Goal: Download file/media

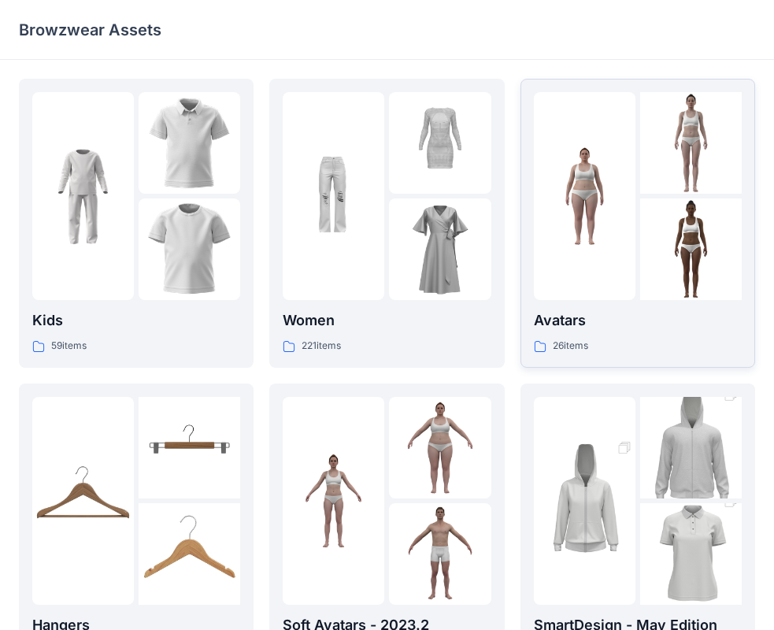
click at [697, 286] on img at bounding box center [691, 249] width 102 height 102
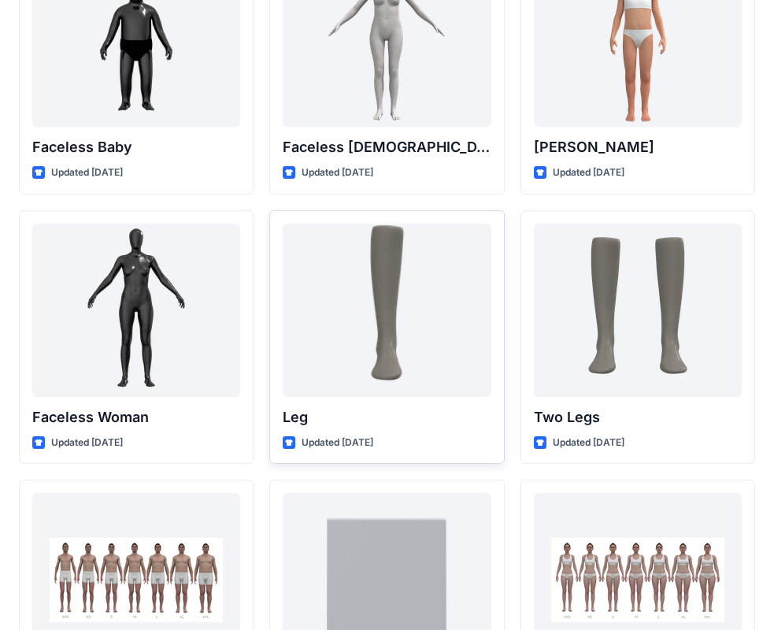
scroll to position [1665, 0]
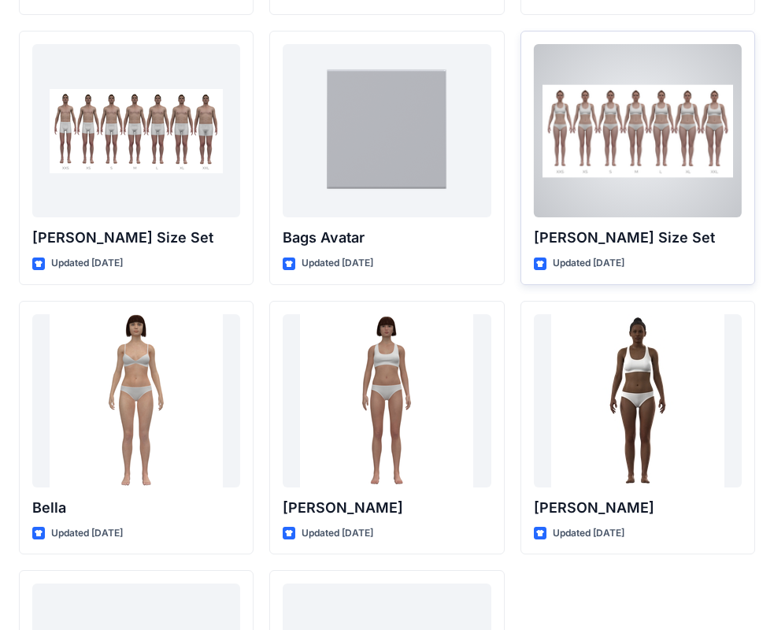
click at [627, 187] on div at bounding box center [638, 130] width 208 height 173
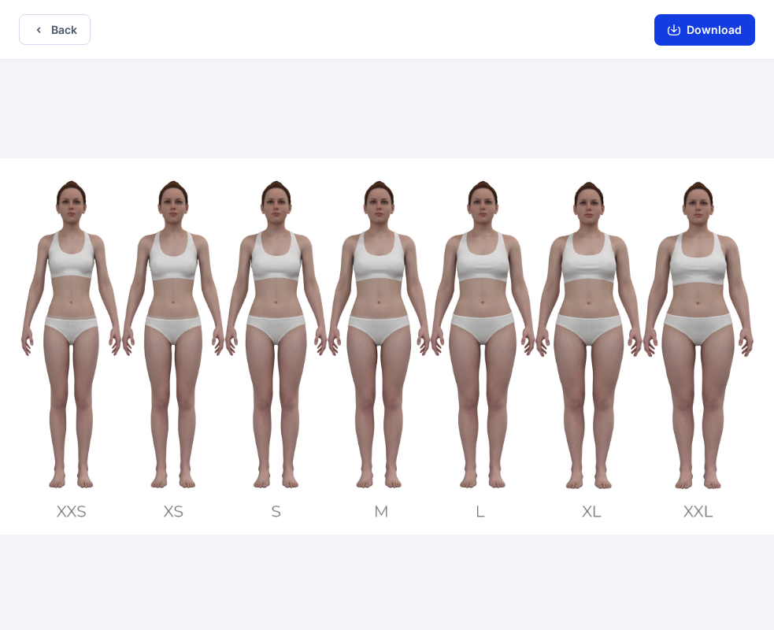
click at [694, 34] on button "Download" at bounding box center [704, 29] width 101 height 31
click at [61, 32] on button "Back" at bounding box center [55, 29] width 72 height 31
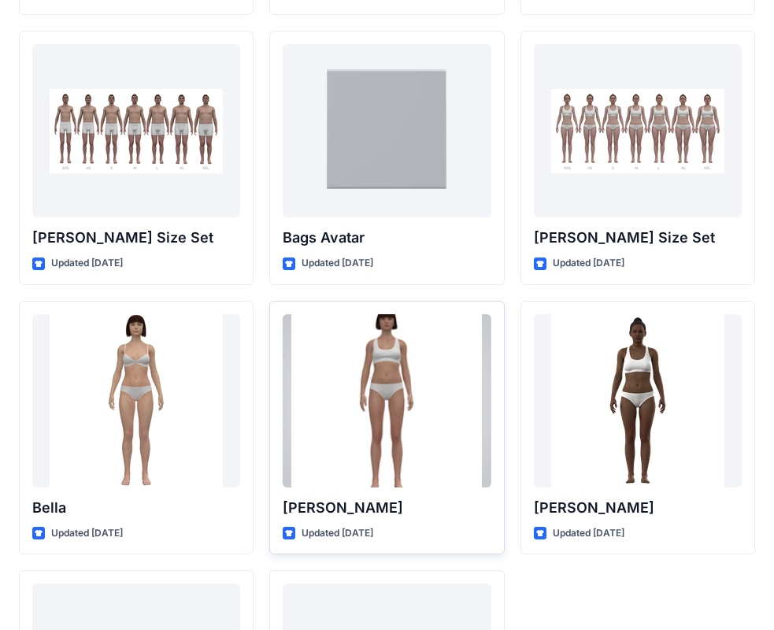
scroll to position [1878, 0]
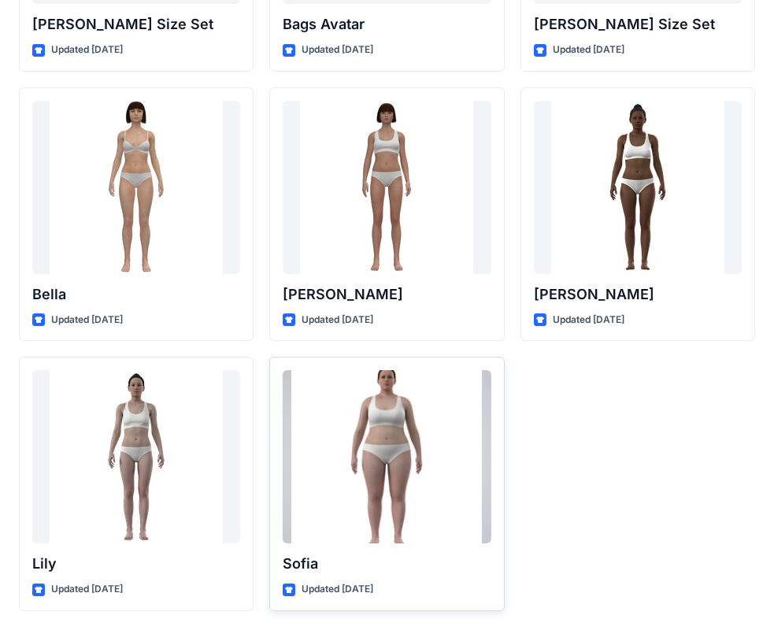
click at [390, 458] on div at bounding box center [387, 456] width 208 height 173
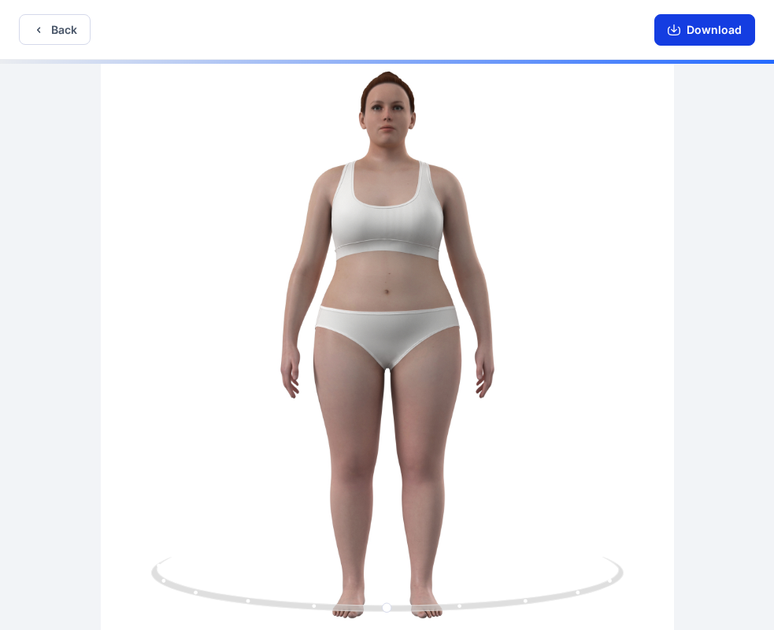
click at [704, 33] on button "Download" at bounding box center [704, 29] width 101 height 31
click at [674, 28] on icon "button" at bounding box center [673, 30] width 13 height 13
click at [680, 31] on icon "button" at bounding box center [673, 30] width 13 height 13
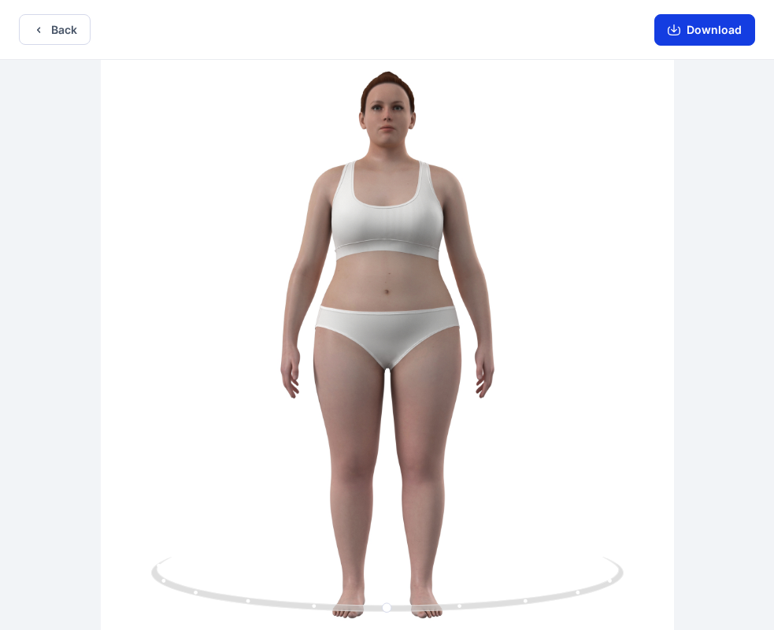
click at [704, 28] on button "Download" at bounding box center [704, 29] width 101 height 31
click at [678, 35] on icon "button" at bounding box center [673, 31] width 13 height 9
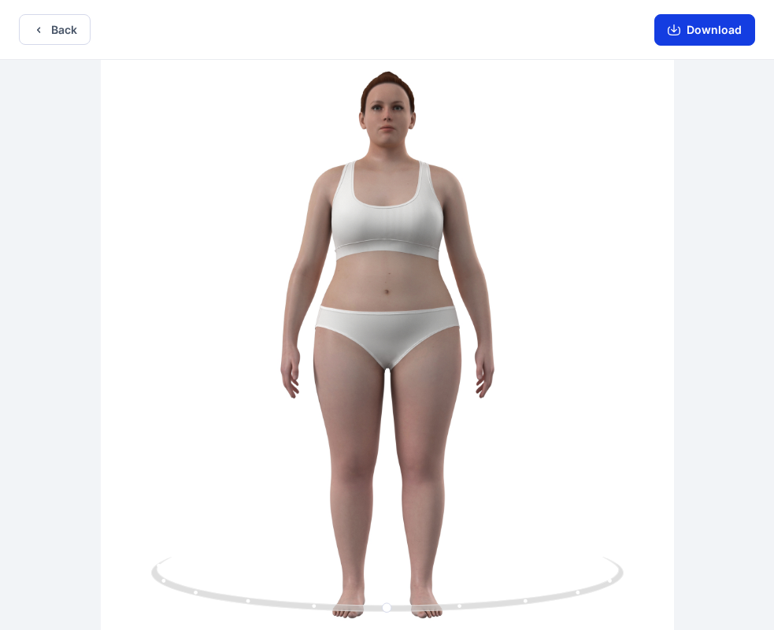
click at [678, 35] on icon "button" at bounding box center [673, 31] width 13 height 9
